Goal: Find specific page/section: Find specific page/section

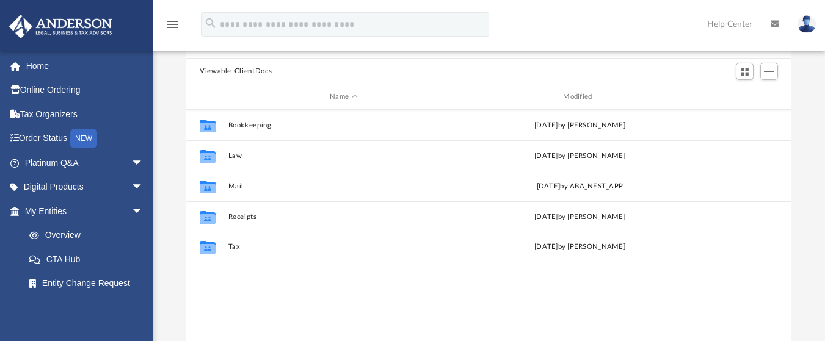
scroll to position [130, 0]
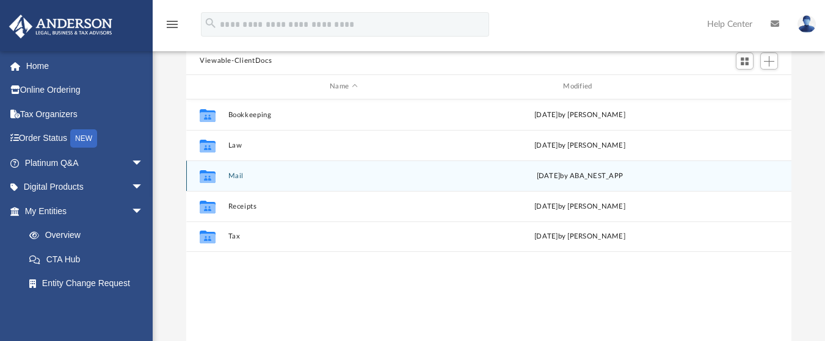
click at [541, 174] on div "[DATE] by ABA_NEST_APP" at bounding box center [579, 175] width 231 height 11
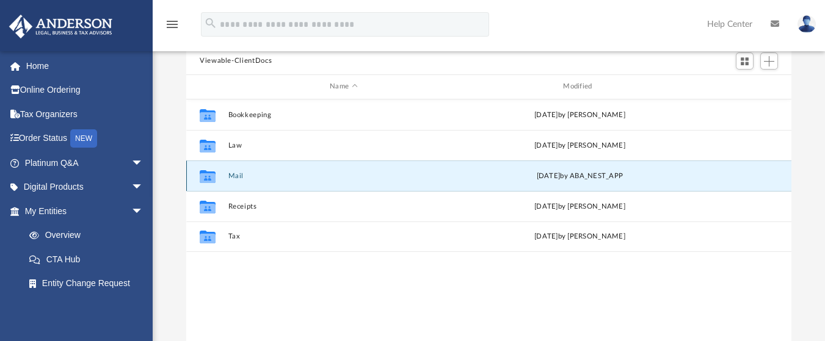
click at [541, 174] on div "[DATE] by ABA_NEST_APP" at bounding box center [579, 175] width 231 height 11
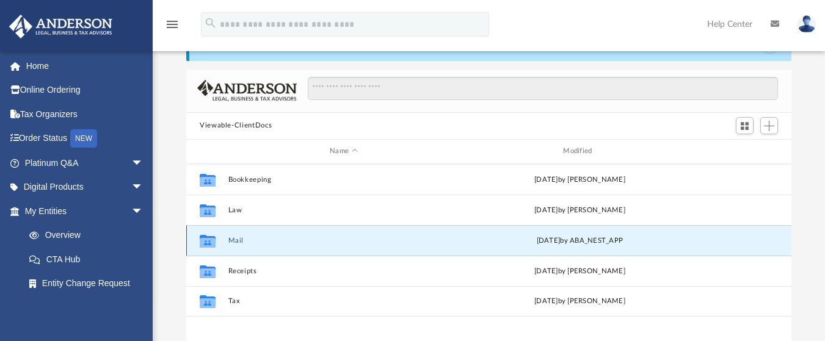
scroll to position [16, 0]
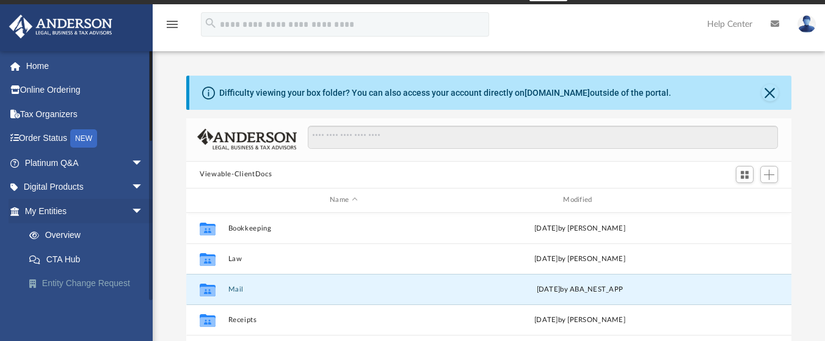
click at [114, 282] on link "Entity Change Request" at bounding box center [89, 284] width 145 height 24
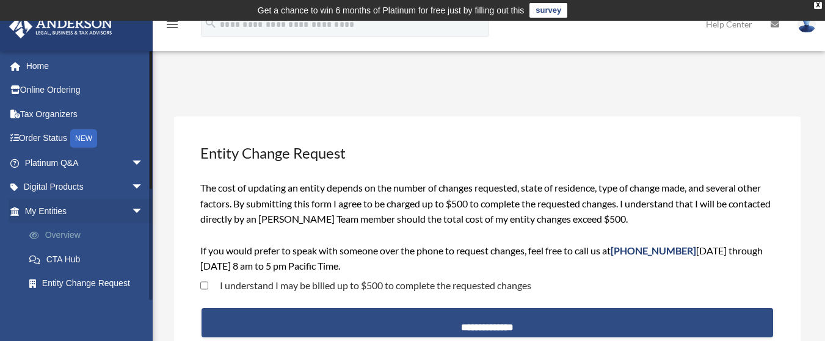
click at [69, 235] on link "Overview" at bounding box center [89, 236] width 145 height 24
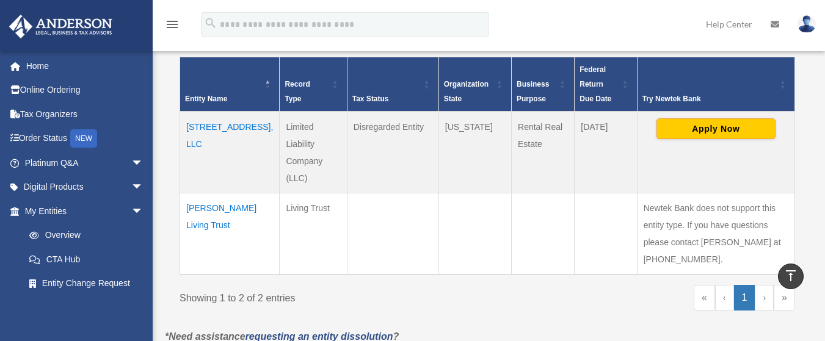
scroll to position [277, 0]
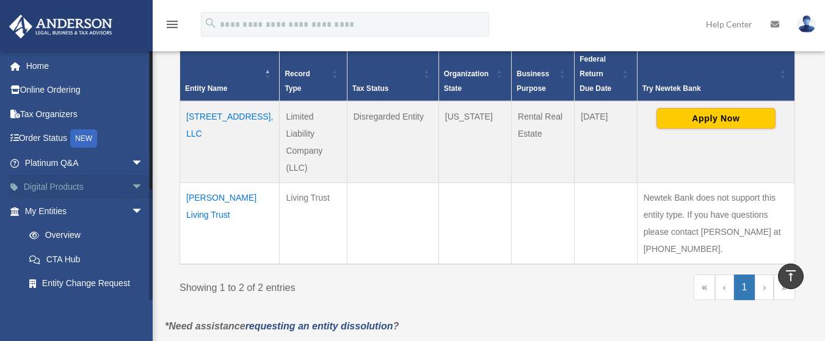
click at [131, 188] on span "arrow_drop_down" at bounding box center [143, 187] width 24 height 25
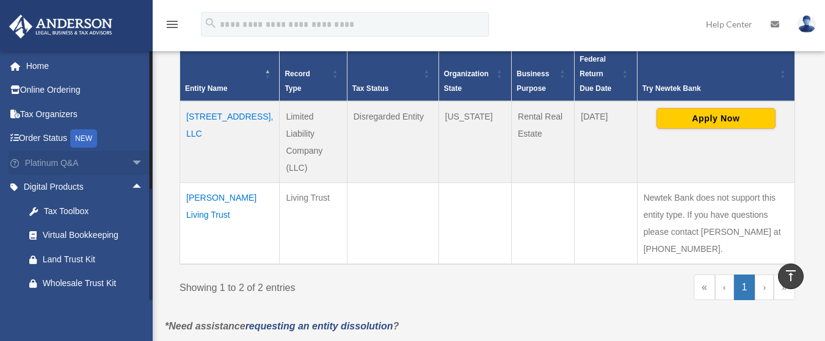
click at [131, 156] on span "arrow_drop_down" at bounding box center [143, 163] width 24 height 25
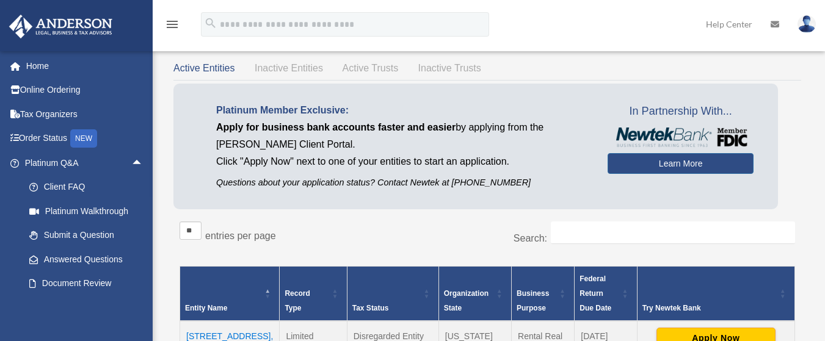
scroll to position [0, 0]
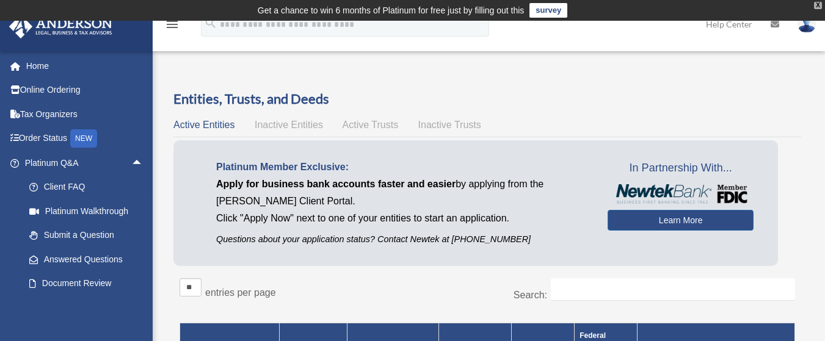
click at [819, 5] on div "X" at bounding box center [818, 5] width 8 height 7
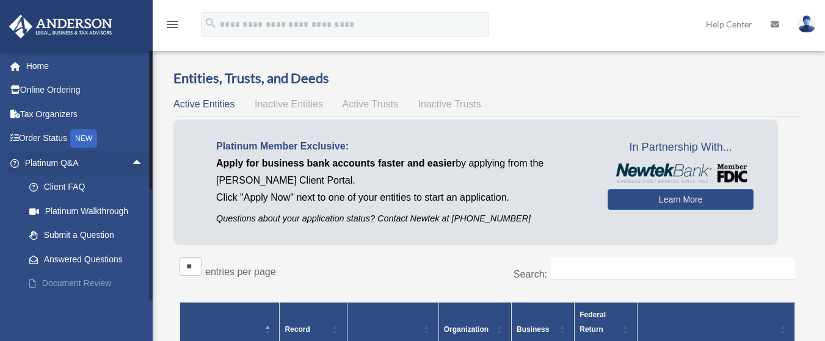
click at [65, 277] on link "Document Review" at bounding box center [89, 284] width 145 height 24
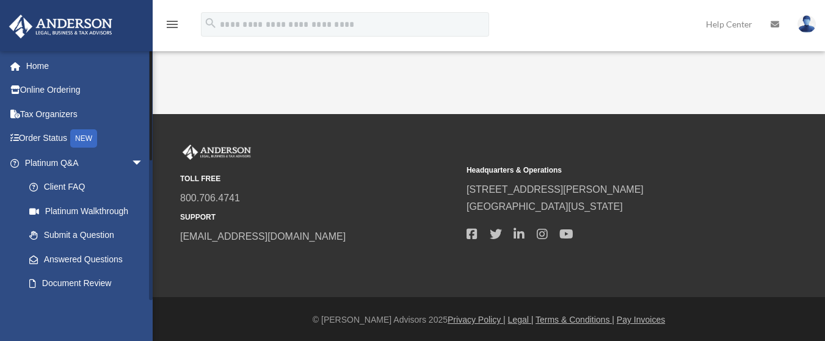
scroll to position [124, 0]
